Goal: Task Accomplishment & Management: Complete application form

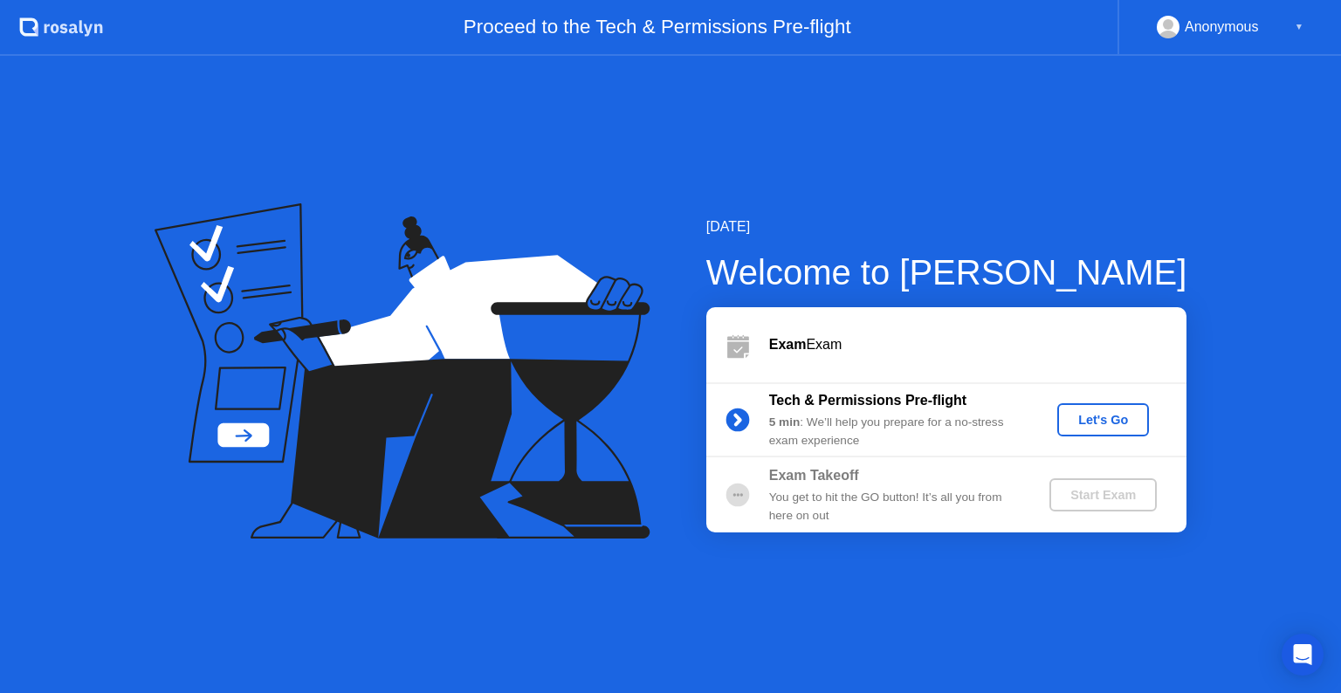
click at [1098, 424] on div "Let's Go" at bounding box center [1104, 420] width 78 height 14
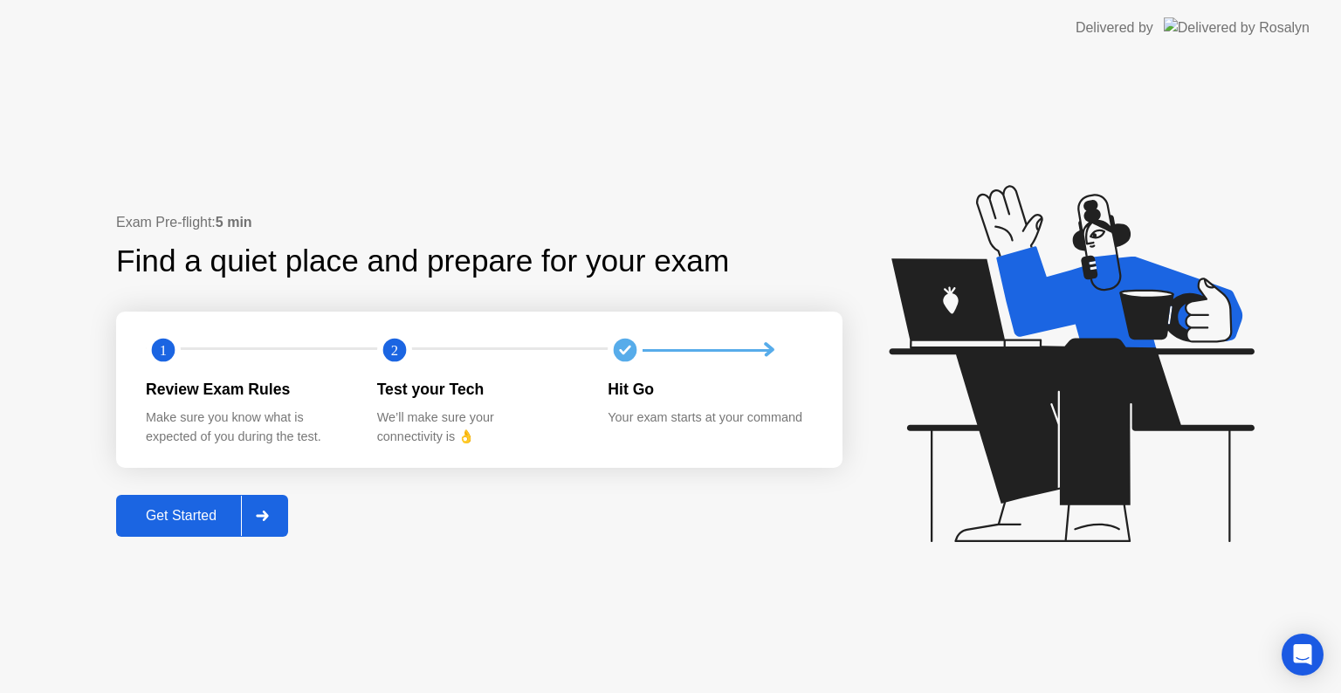
click at [258, 531] on div at bounding box center [262, 516] width 42 height 40
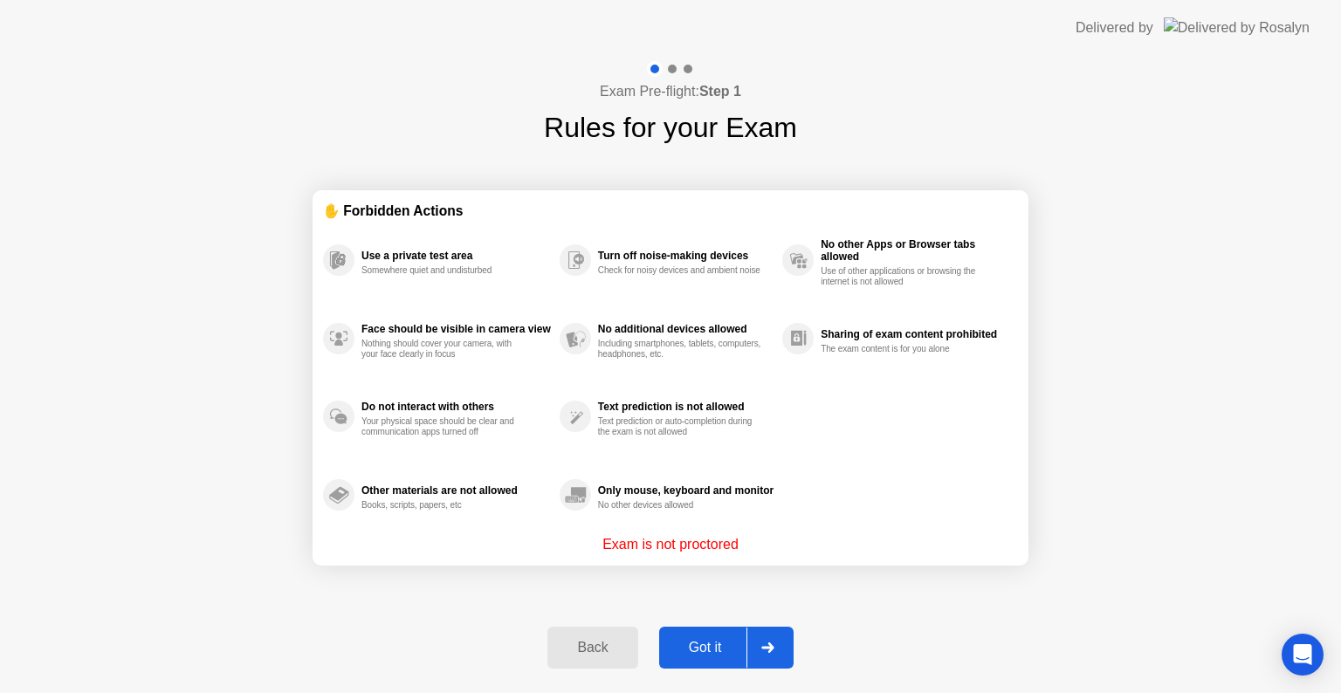
click at [716, 654] on div "Got it" at bounding box center [706, 648] width 82 height 16
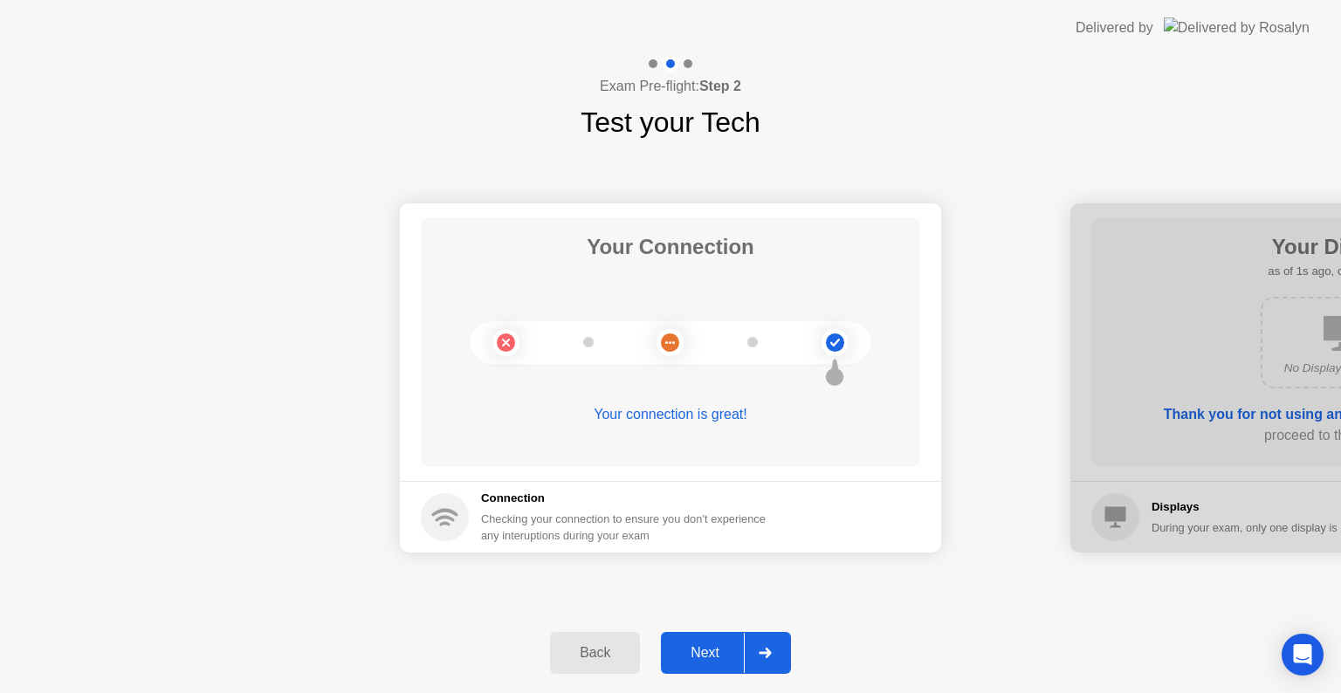
click at [691, 645] on div "Next" at bounding box center [705, 653] width 78 height 16
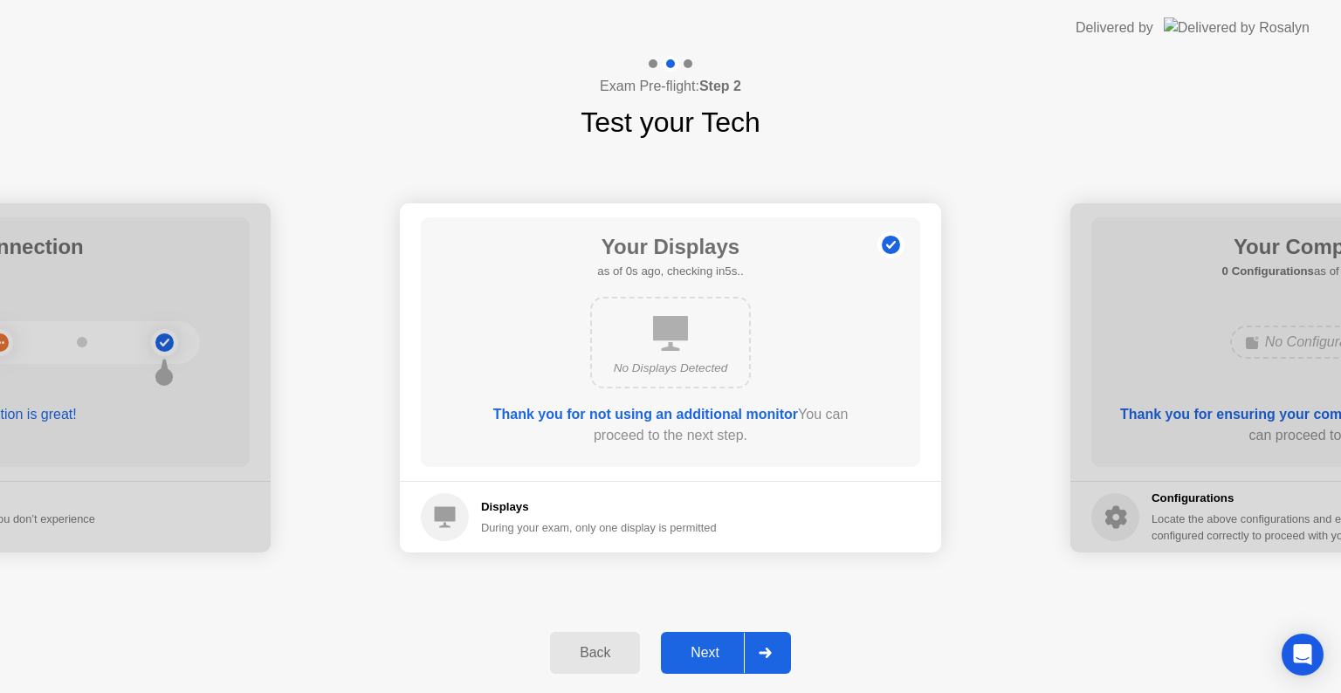
click at [691, 645] on div "Next" at bounding box center [705, 653] width 78 height 16
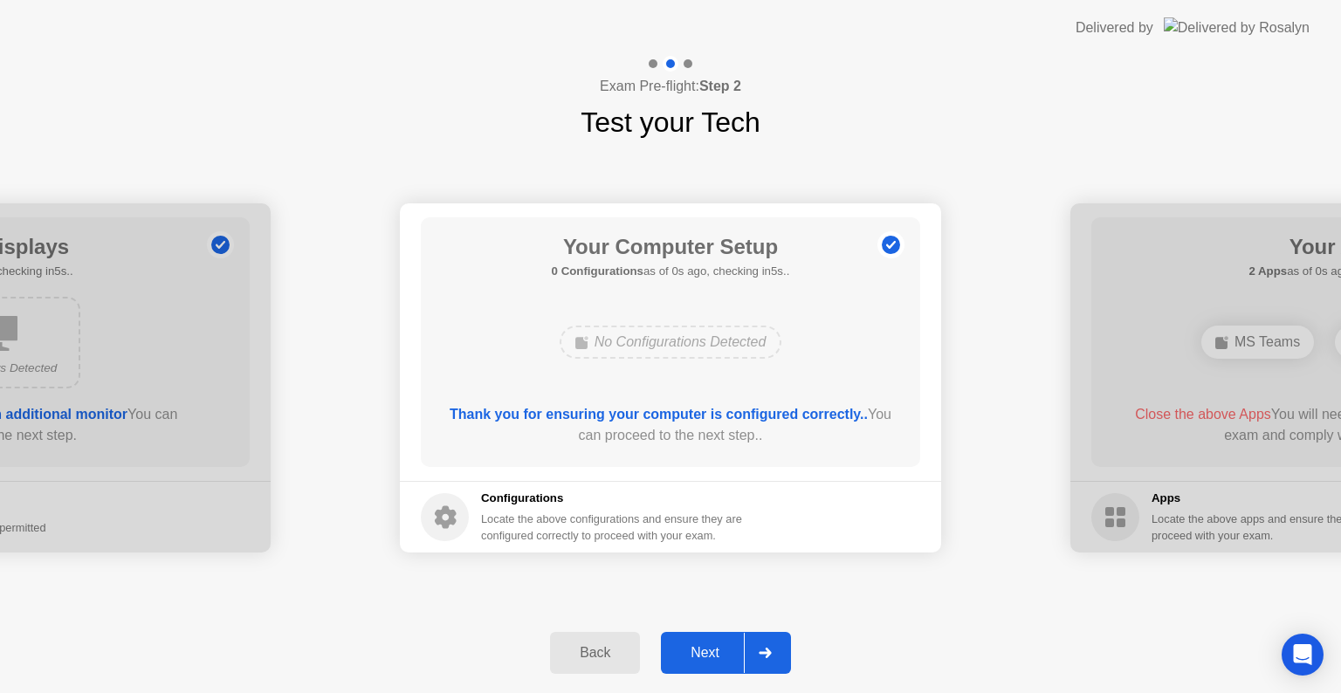
click at [691, 645] on div "Next" at bounding box center [705, 653] width 78 height 16
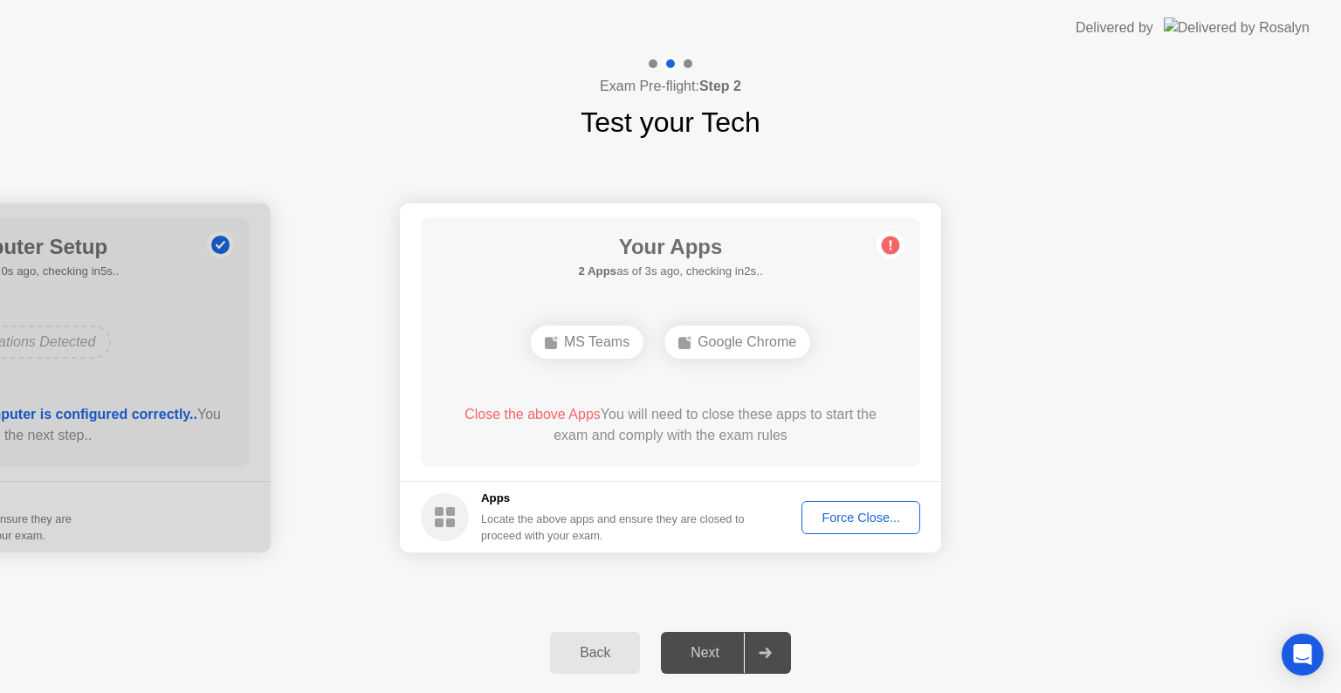
click at [877, 522] on div "Force Close..." at bounding box center [861, 518] width 107 height 14
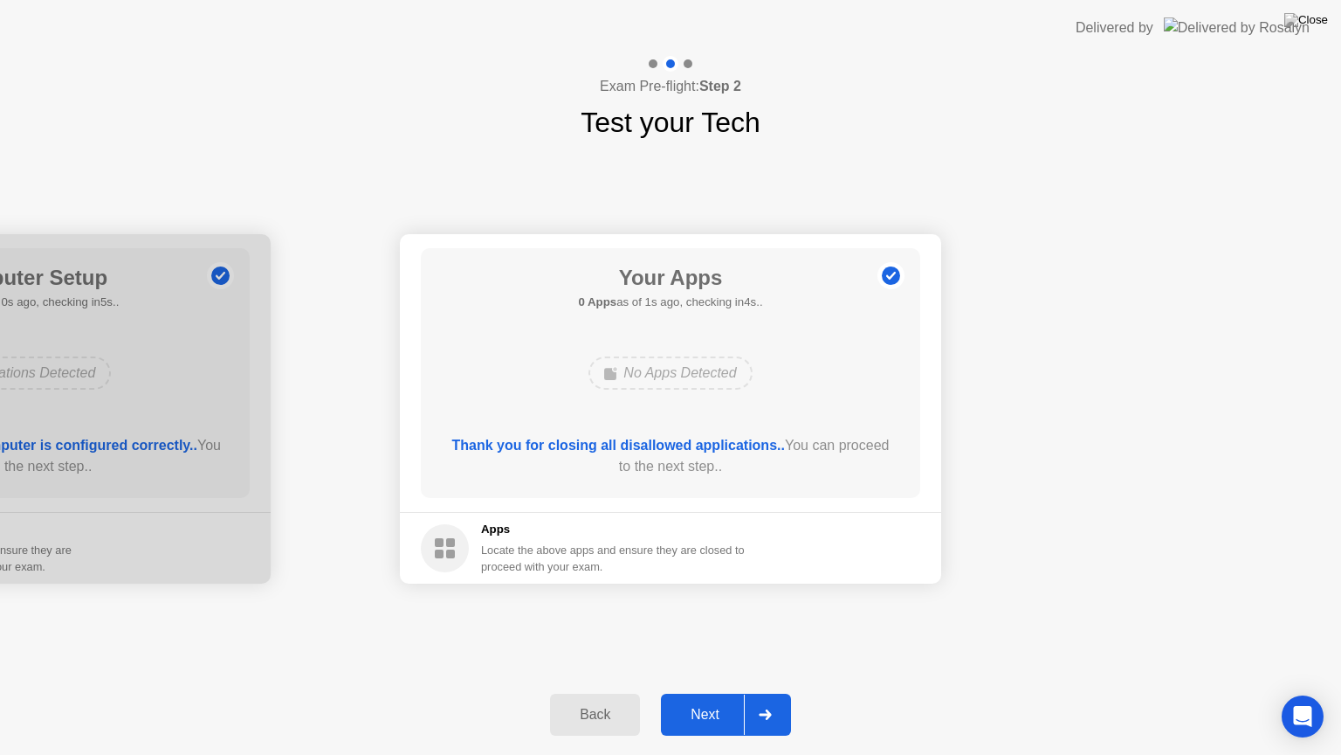
click at [717, 693] on div "Next" at bounding box center [705, 714] width 78 height 16
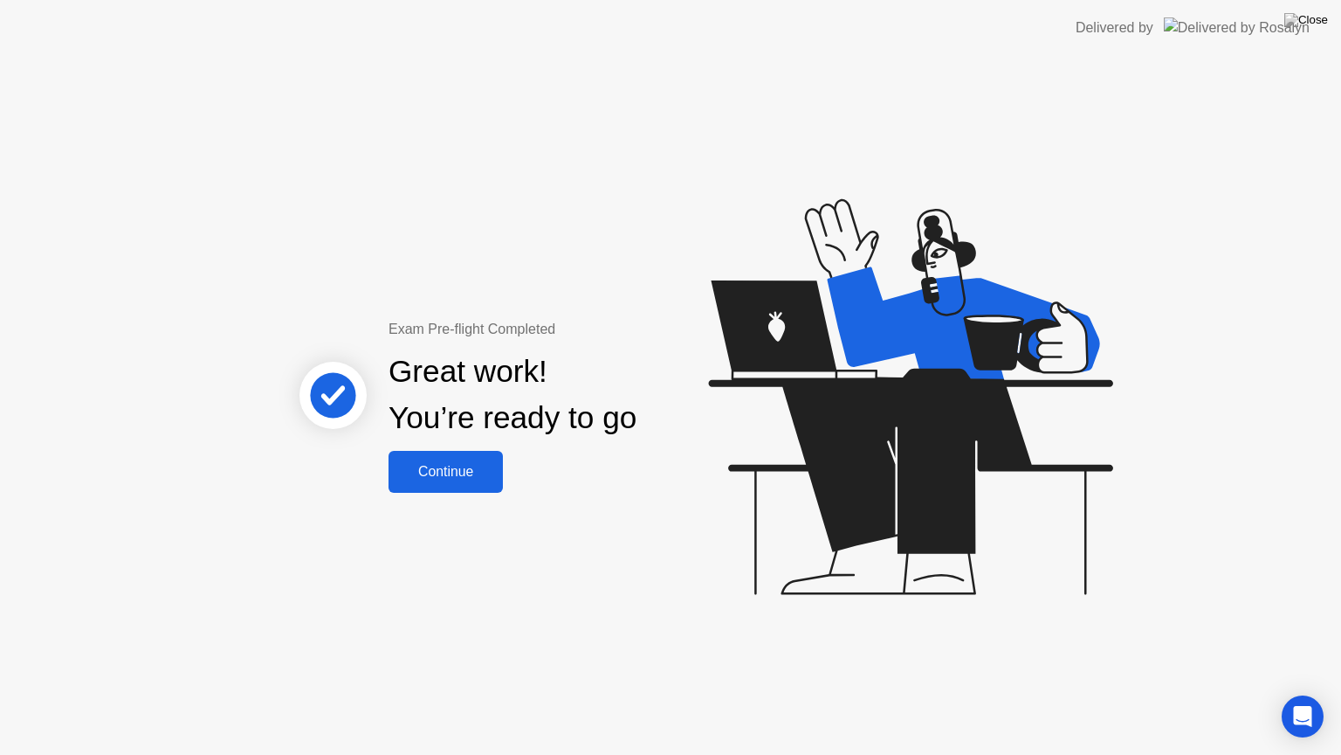
click at [444, 479] on div "Continue" at bounding box center [446, 472] width 104 height 16
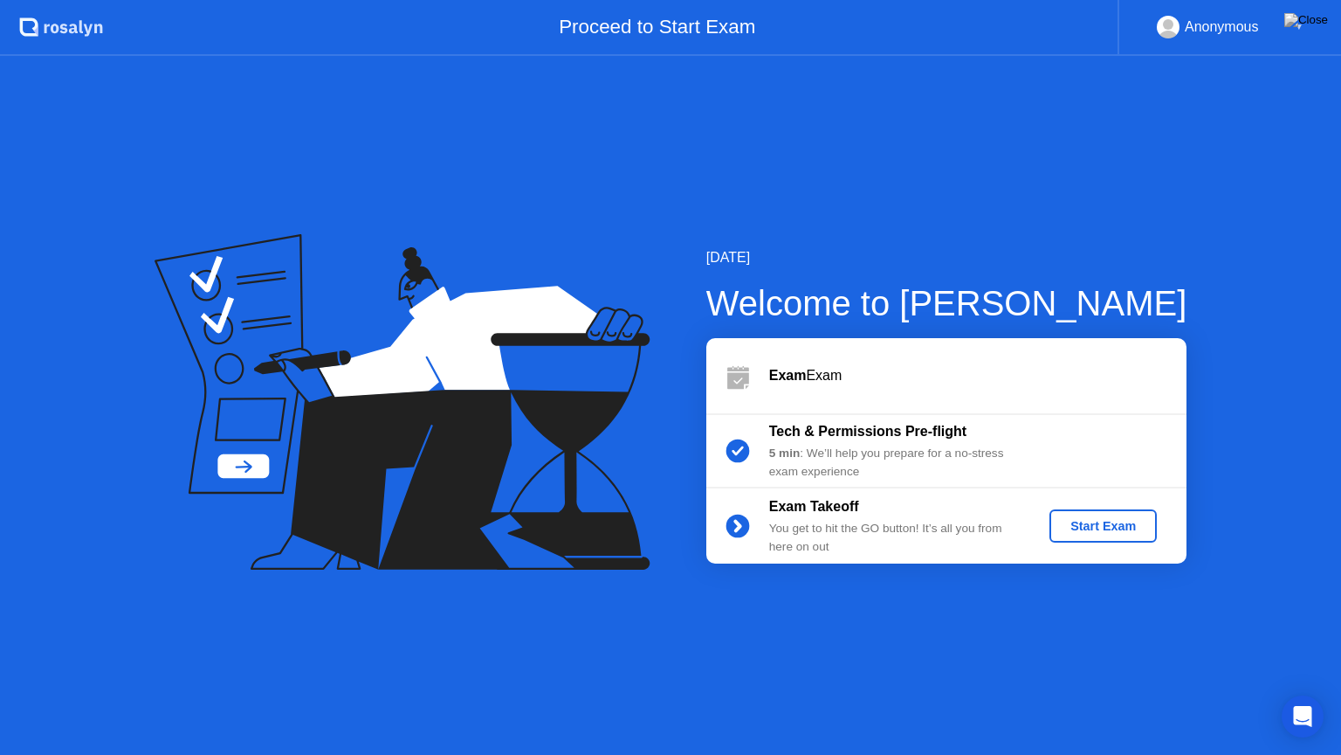
click at [1092, 527] on div "Start Exam" at bounding box center [1103, 526] width 93 height 14
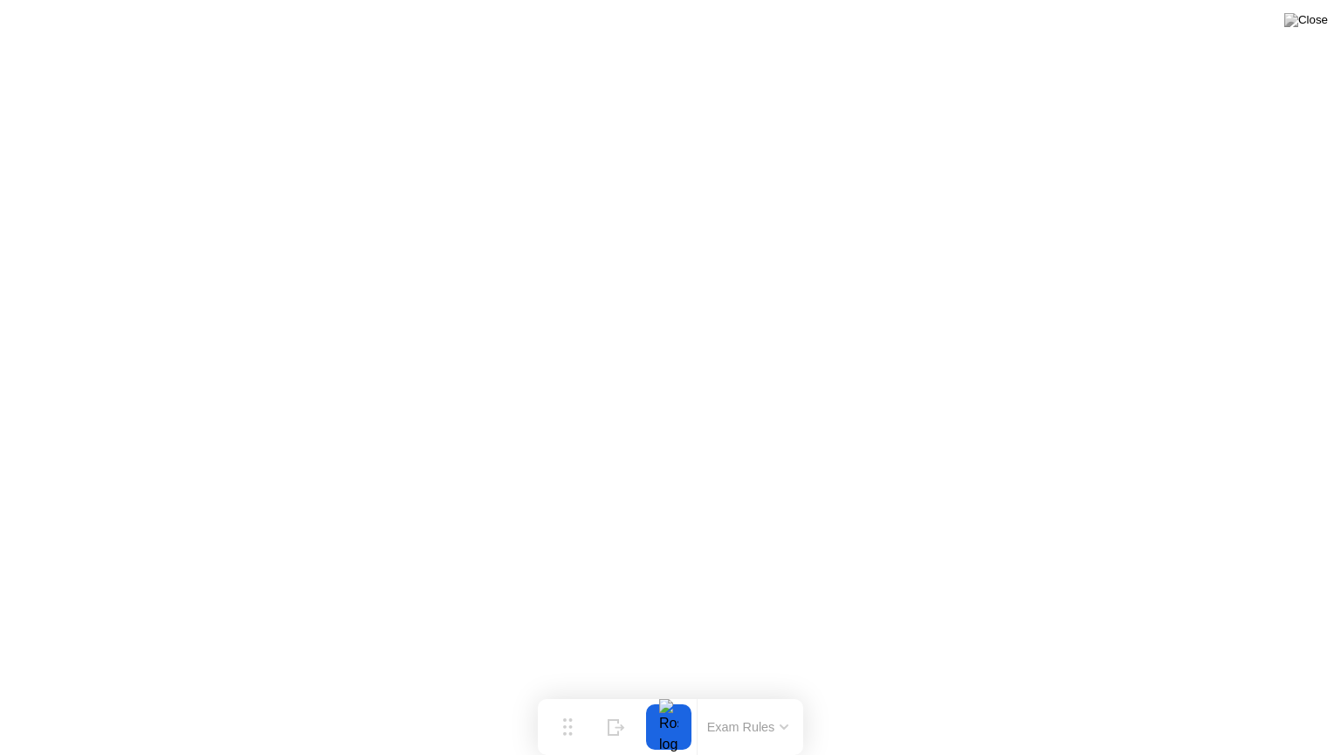
click at [745, 693] on button "Exam Rules" at bounding box center [748, 727] width 93 height 16
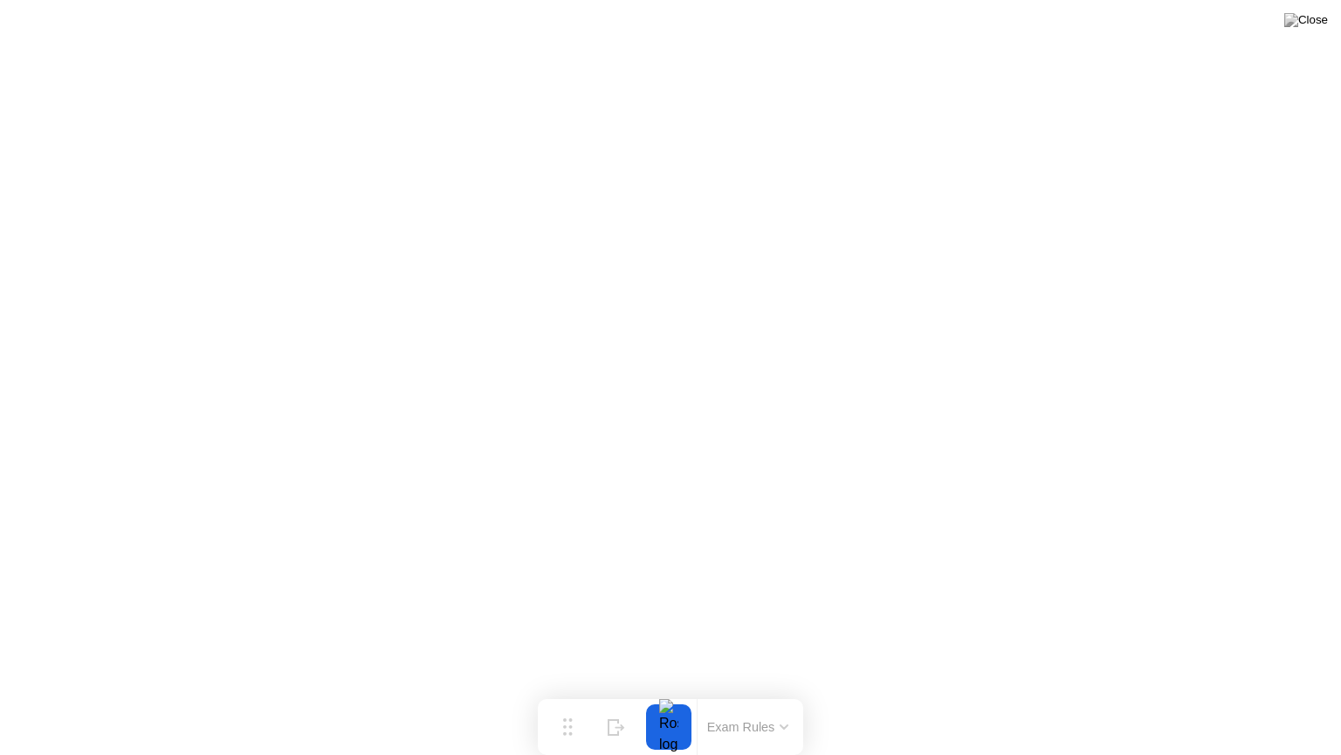
click at [659, 693] on div at bounding box center [669, 726] width 37 height 45
click at [572, 693] on icon at bounding box center [568, 719] width 10 height 17
click at [1313, 22] on img at bounding box center [1307, 20] width 44 height 14
click div "End Proctoring Session"
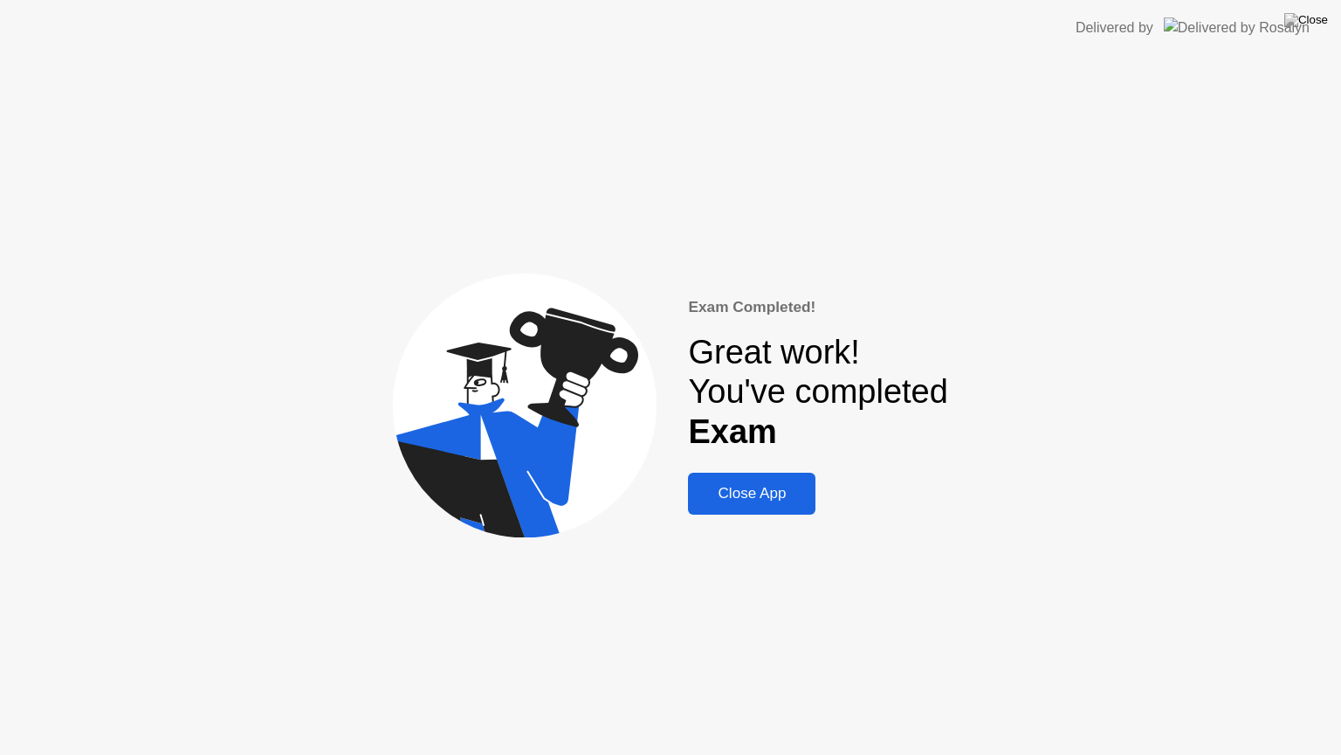
click at [758, 488] on div "Close App" at bounding box center [751, 493] width 117 height 17
